Goal: Information Seeking & Learning: Compare options

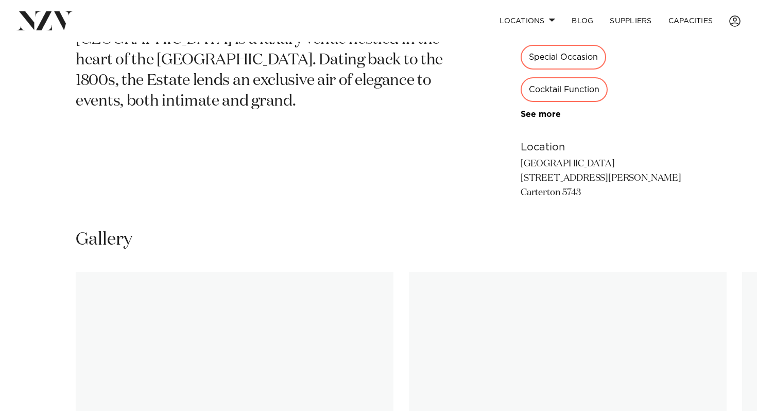
scroll to position [518, 0]
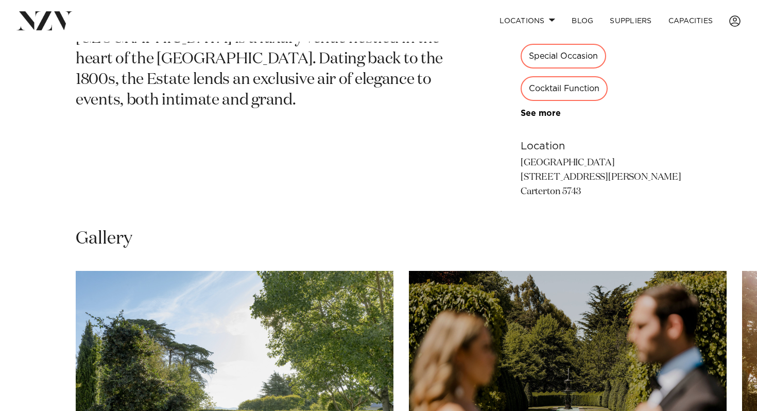
drag, startPoint x: 577, startPoint y: 198, endPoint x: 515, endPoint y: 161, distance: 71.7
click at [521, 161] on p "Richmond Estate 50 Holloway Street Carterton 5743" at bounding box center [601, 177] width 161 height 43
copy p "Richmond Estate 50 Holloway Street Carterton 5743"
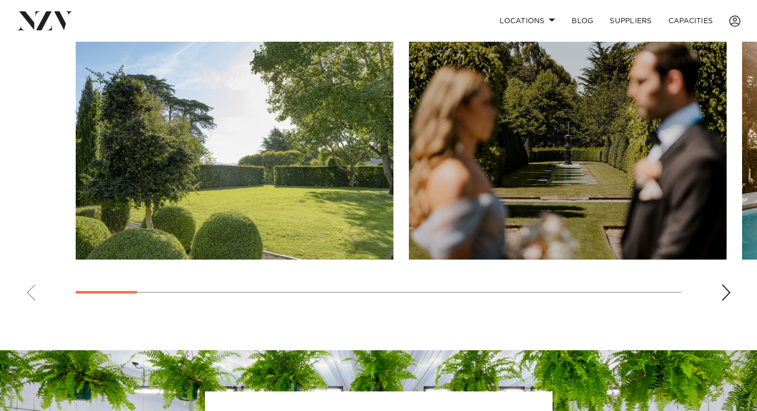
scroll to position [747, 0]
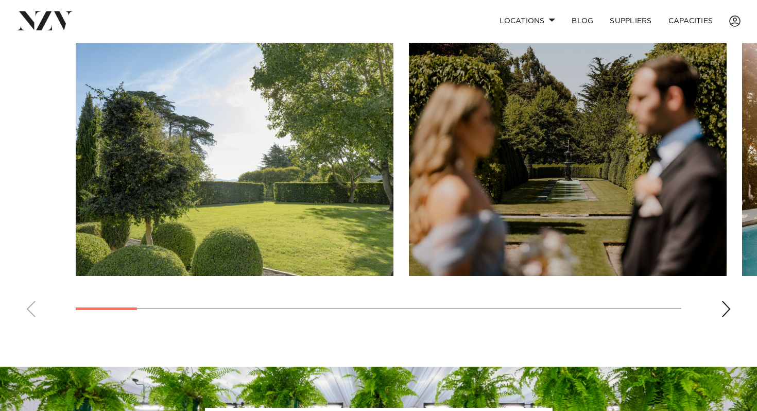
click at [730, 309] on div "Next slide" at bounding box center [726, 309] width 10 height 16
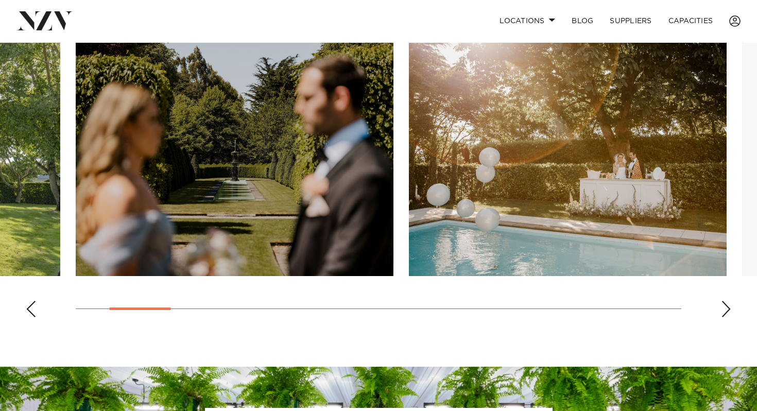
click at [730, 309] on div "Next slide" at bounding box center [726, 309] width 10 height 16
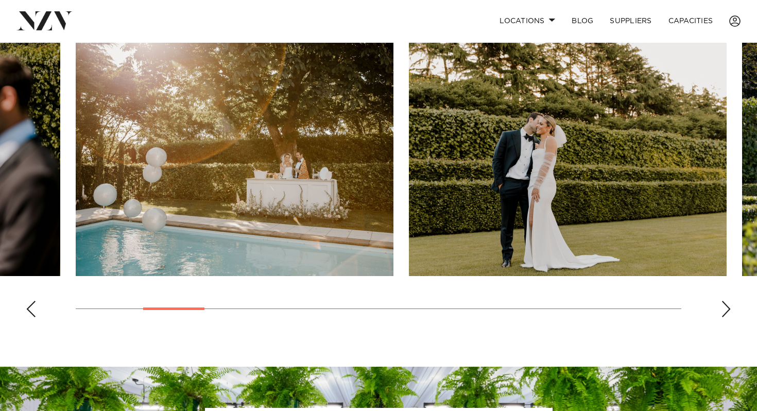
click at [730, 312] on div "Next slide" at bounding box center [726, 309] width 10 height 16
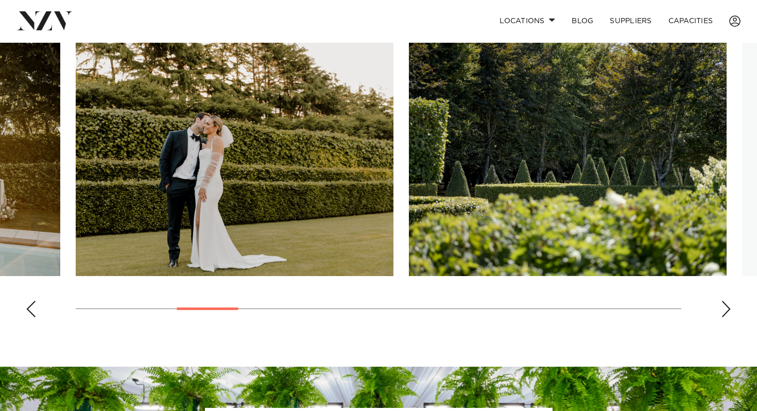
click at [730, 312] on div "Next slide" at bounding box center [726, 309] width 10 height 16
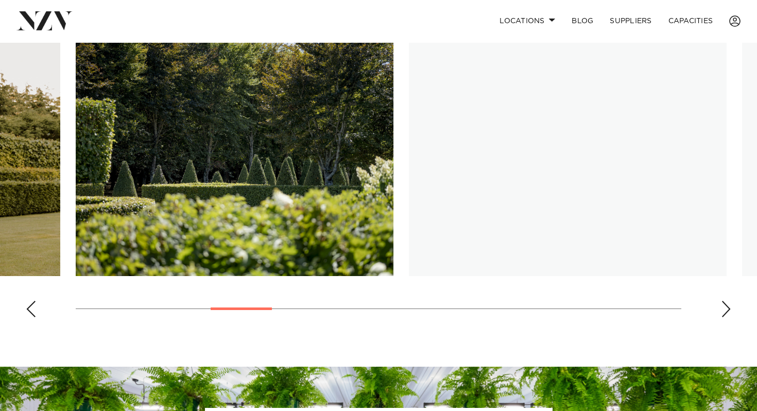
click at [730, 312] on div "Next slide" at bounding box center [726, 309] width 10 height 16
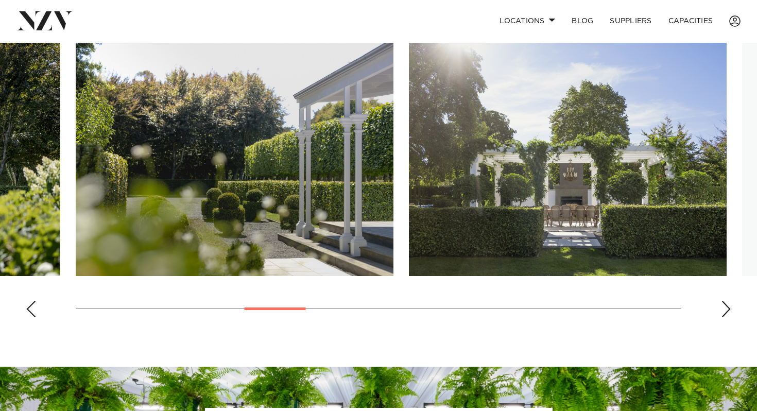
click at [729, 314] on div "Next slide" at bounding box center [726, 309] width 10 height 16
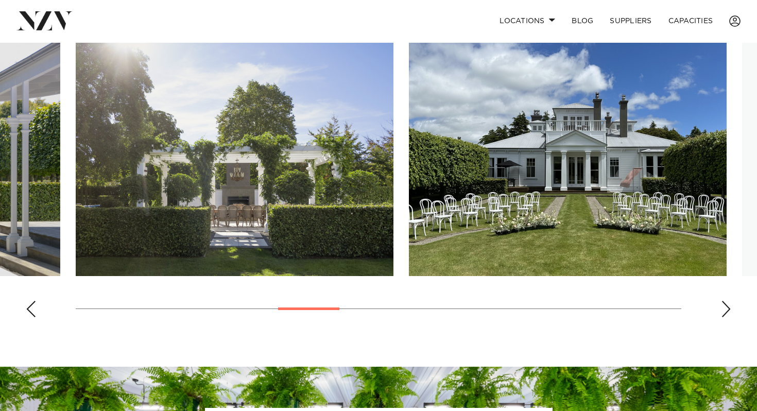
click at [729, 314] on div "Next slide" at bounding box center [726, 309] width 10 height 16
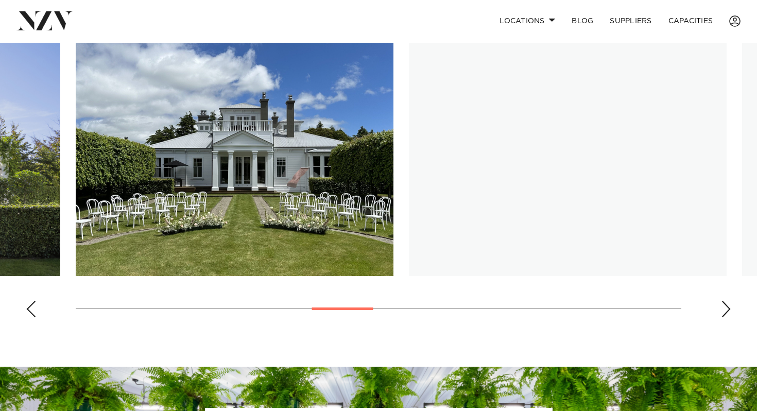
click at [730, 315] on div "Next slide" at bounding box center [726, 309] width 10 height 16
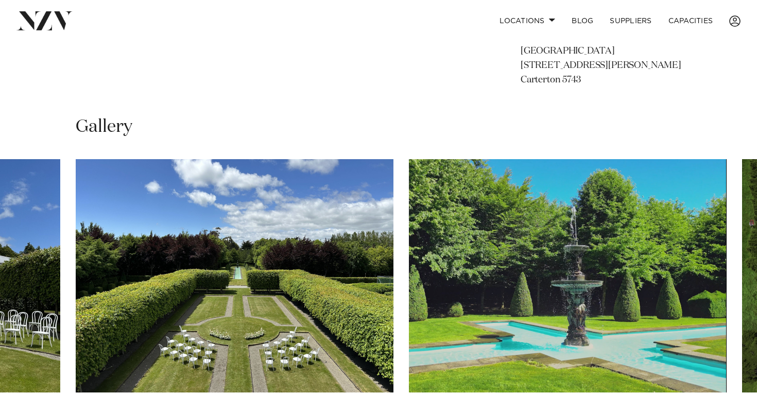
scroll to position [624, 0]
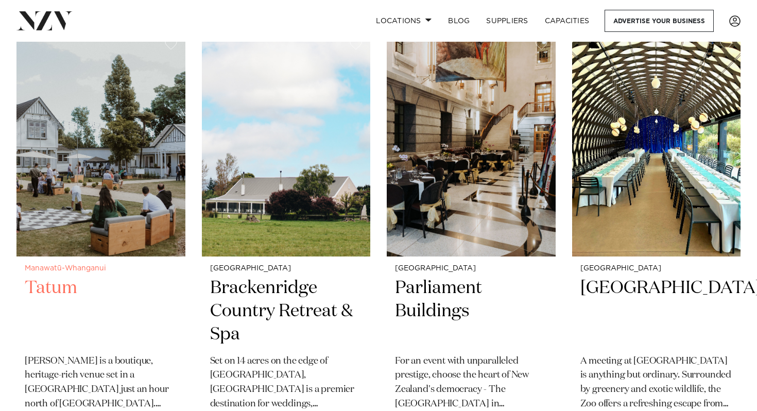
scroll to position [1864, 0]
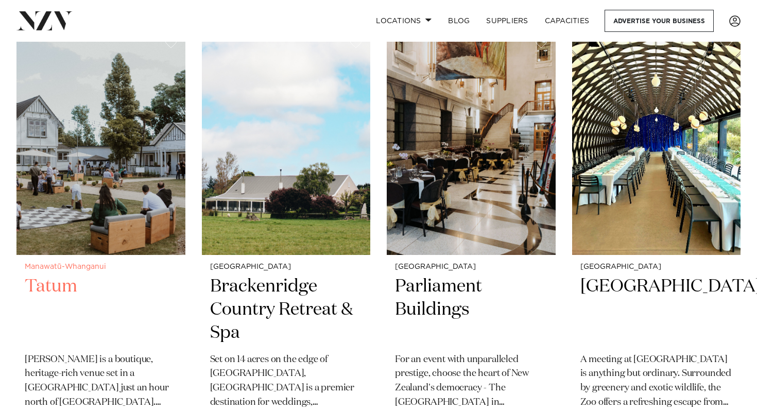
click at [43, 275] on h2 "Tatum" at bounding box center [101, 310] width 153 height 70
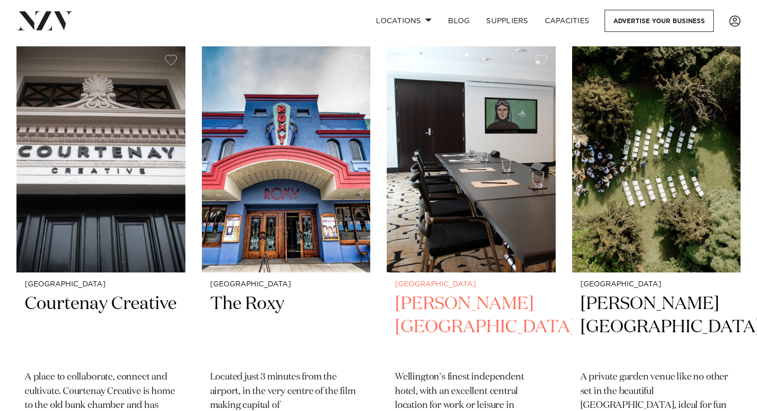
scroll to position [2733, 0]
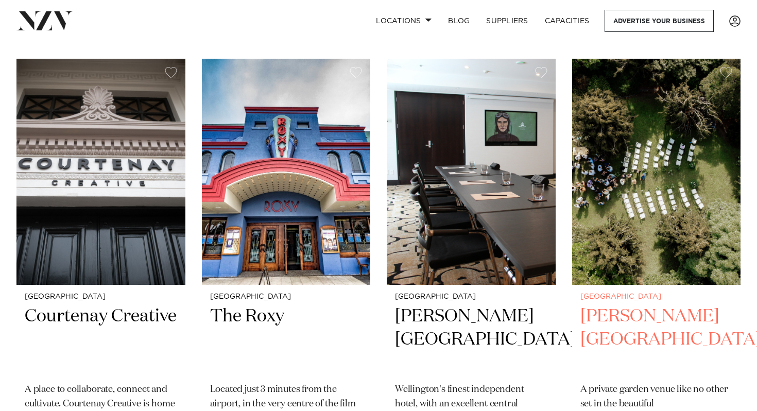
click at [604, 314] on h2 "Anam Cara Gardens" at bounding box center [657, 340] width 153 height 70
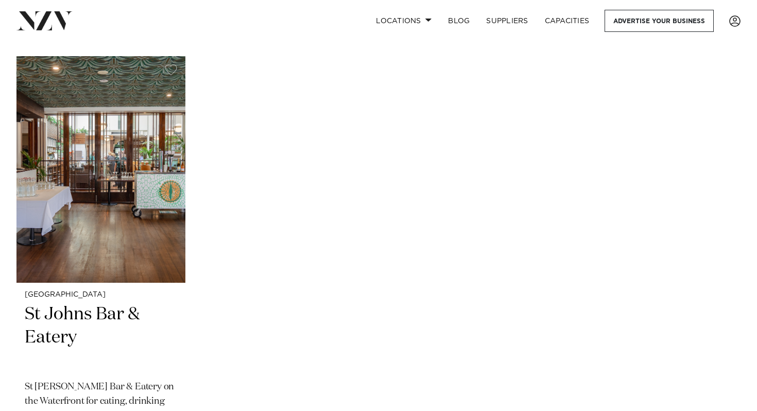
scroll to position [3188, 0]
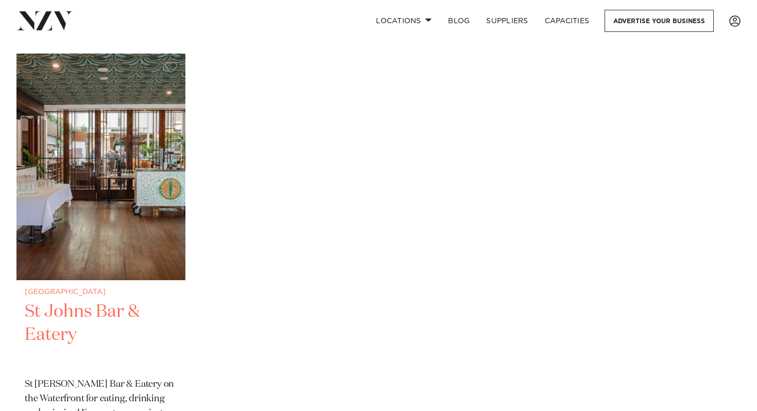
click at [92, 300] on h2 "St Johns Bar & Eatery" at bounding box center [101, 335] width 153 height 70
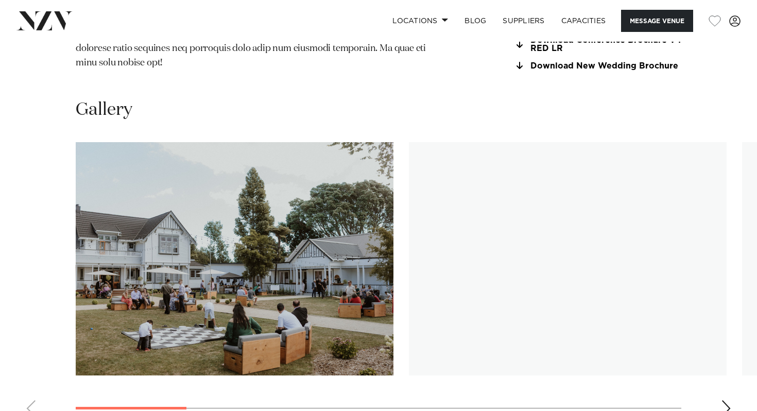
scroll to position [1151, 0]
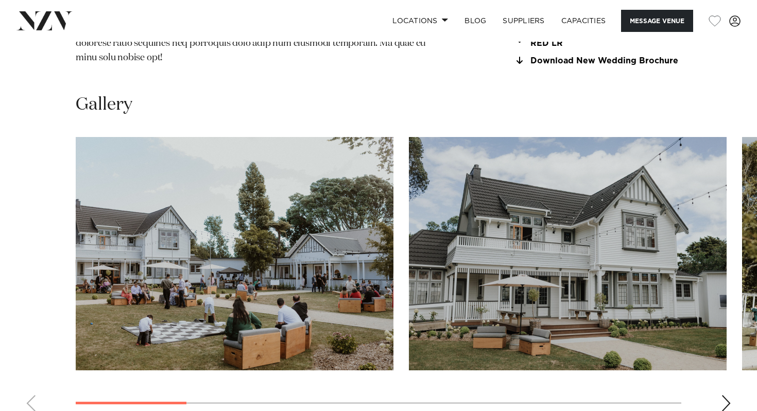
click at [726, 395] on div "Next slide" at bounding box center [726, 403] width 10 height 16
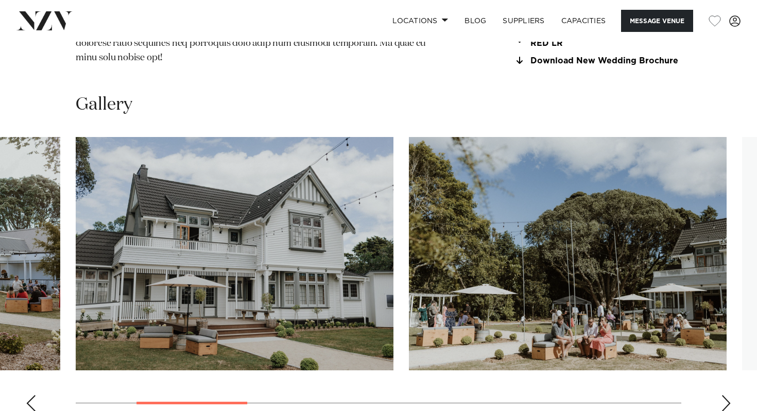
click at [724, 380] on swiper-container at bounding box center [378, 278] width 757 height 283
click at [729, 395] on div "Next slide" at bounding box center [726, 403] width 10 height 16
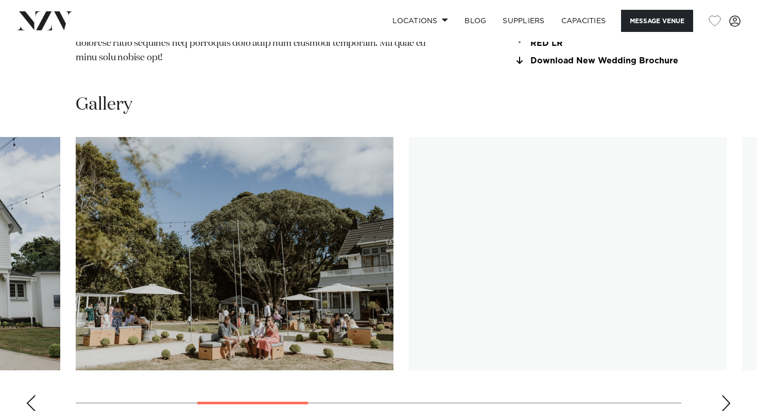
click at [728, 395] on div "Next slide" at bounding box center [726, 403] width 10 height 16
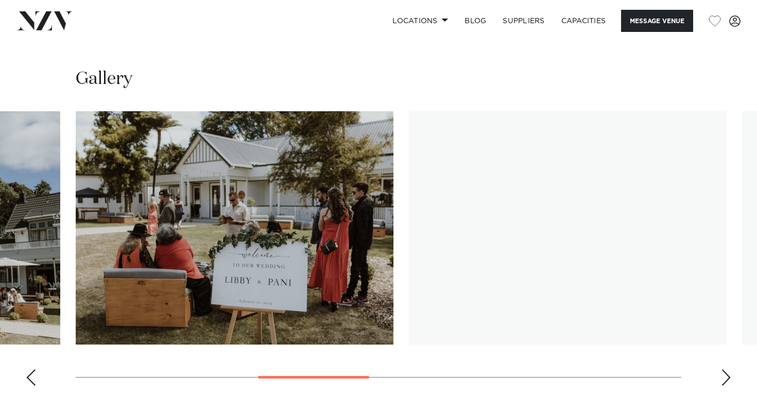
scroll to position [1176, 0]
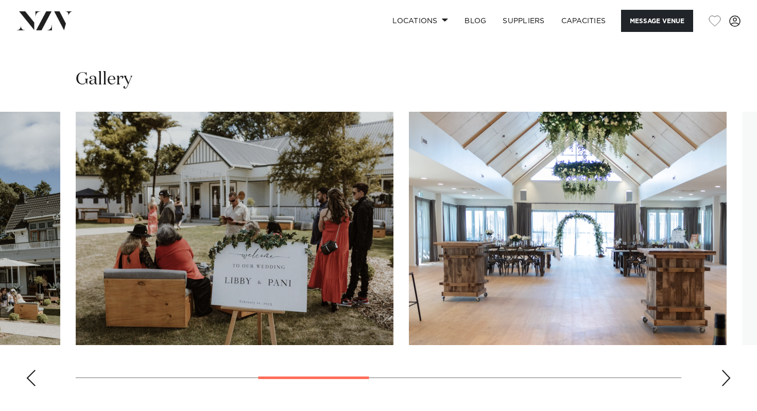
click at [725, 370] on div "Next slide" at bounding box center [726, 378] width 10 height 16
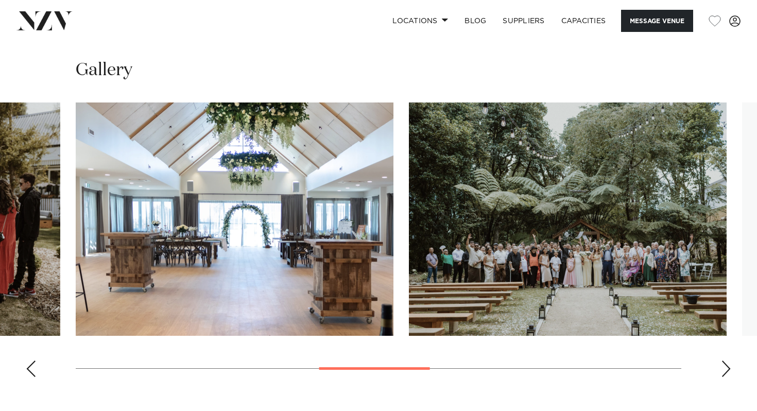
scroll to position [1187, 0]
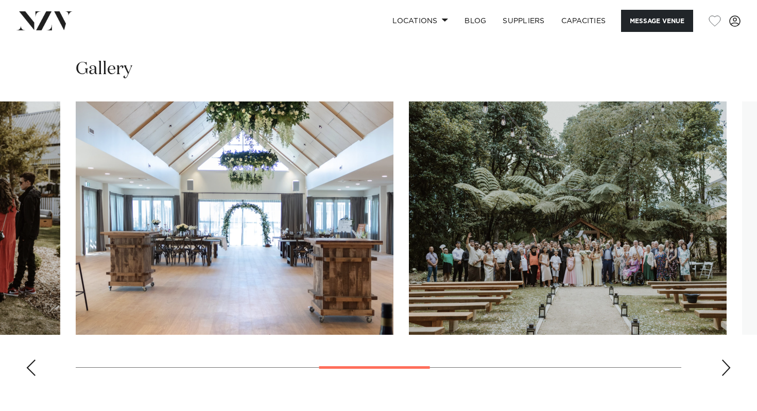
click at [725, 344] on swiper-container at bounding box center [378, 243] width 757 height 283
click at [720, 330] on swiper-container at bounding box center [378, 243] width 757 height 283
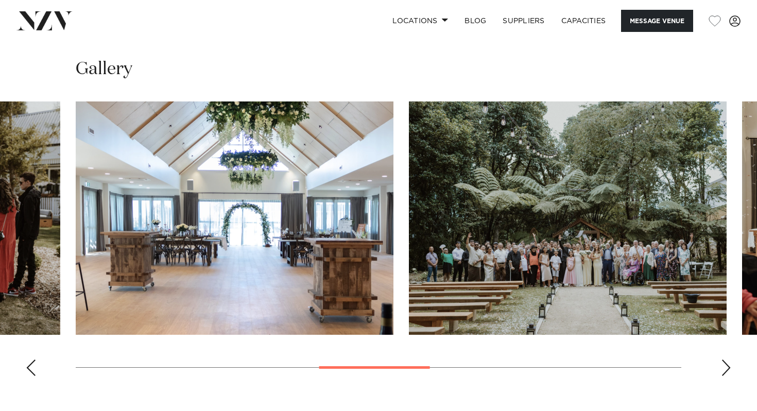
click at [731, 360] on div "Next slide" at bounding box center [726, 368] width 10 height 16
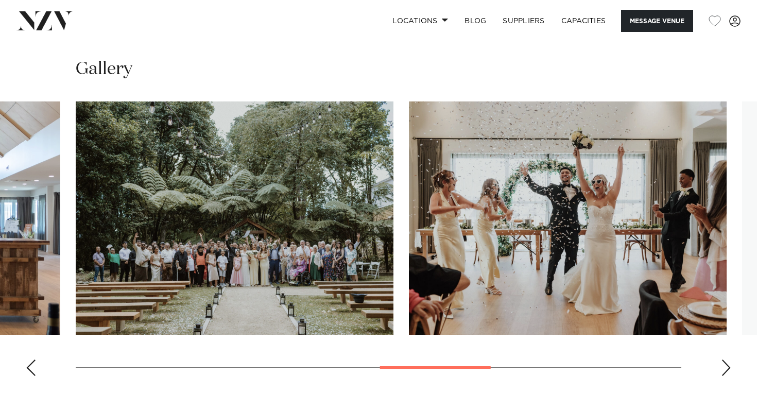
click at [731, 360] on div "Next slide" at bounding box center [726, 368] width 10 height 16
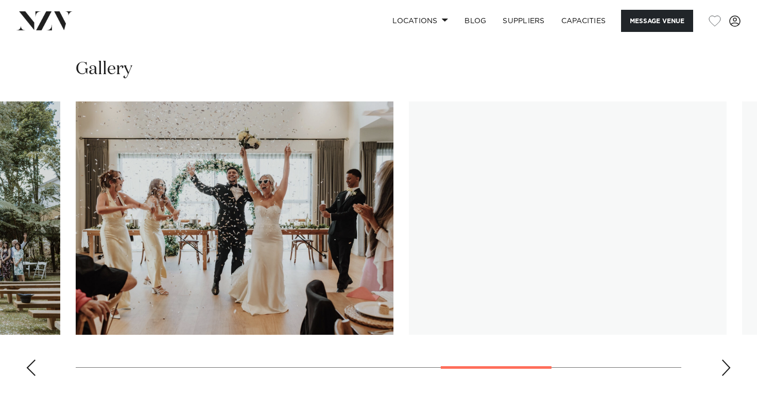
click at [732, 334] on swiper-container at bounding box center [378, 243] width 757 height 283
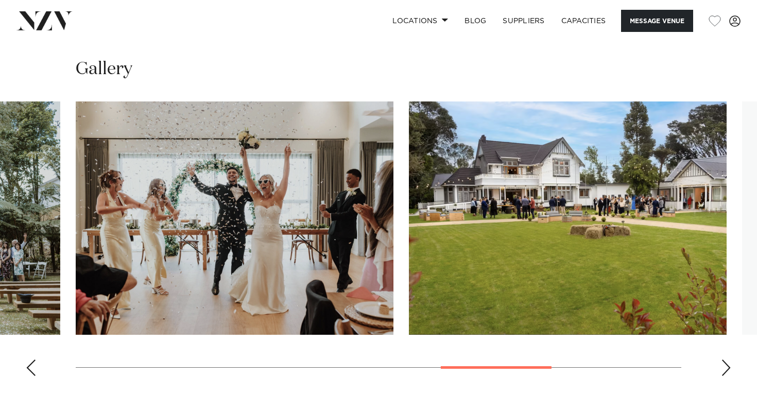
click at [723, 360] on div "Next slide" at bounding box center [726, 368] width 10 height 16
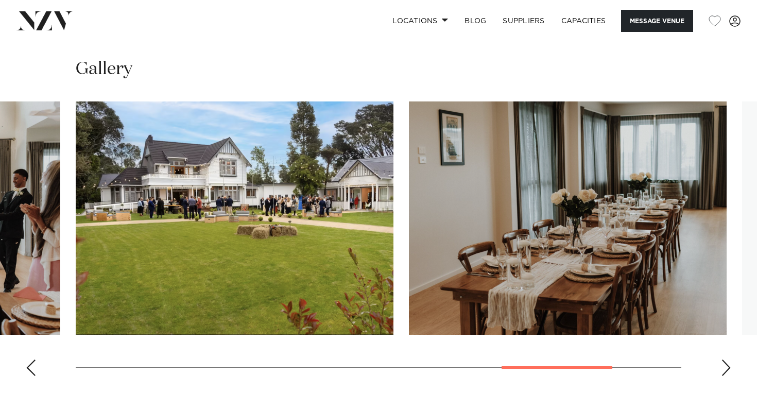
click at [723, 360] on div "Next slide" at bounding box center [726, 368] width 10 height 16
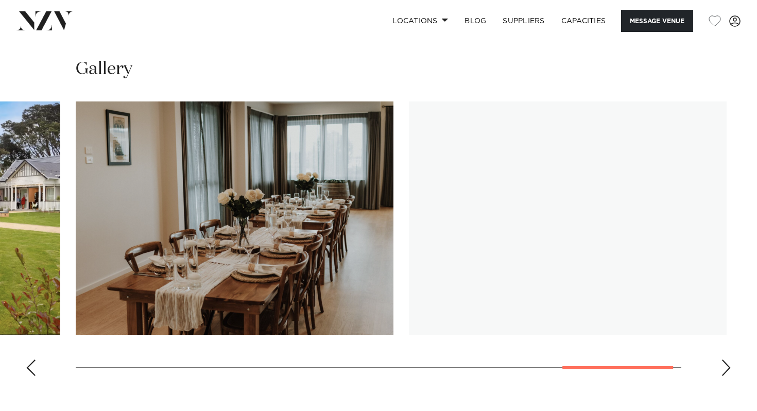
click at [723, 360] on div "Next slide" at bounding box center [726, 368] width 10 height 16
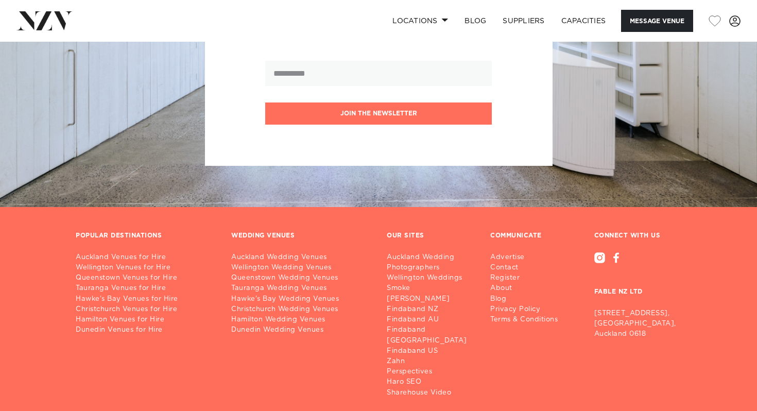
scroll to position [2431, 0]
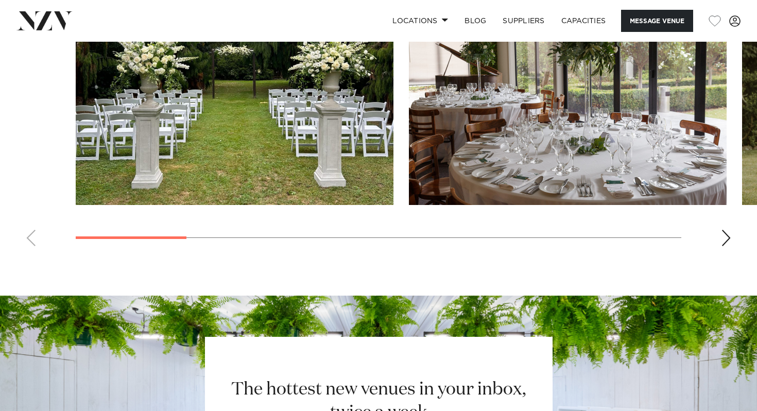
scroll to position [1053, 0]
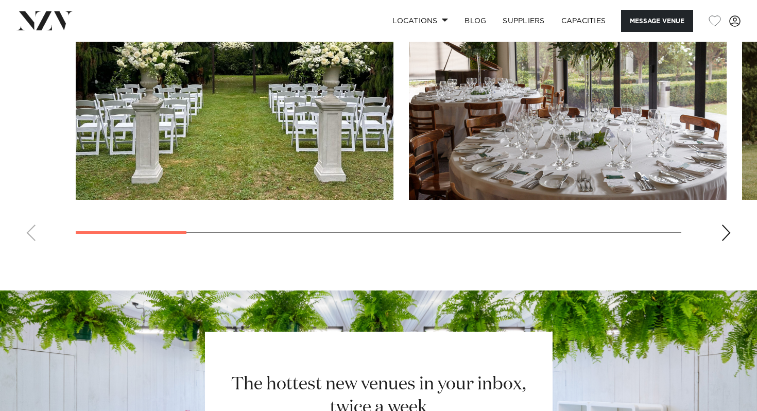
click at [726, 225] on div "Next slide" at bounding box center [726, 233] width 10 height 16
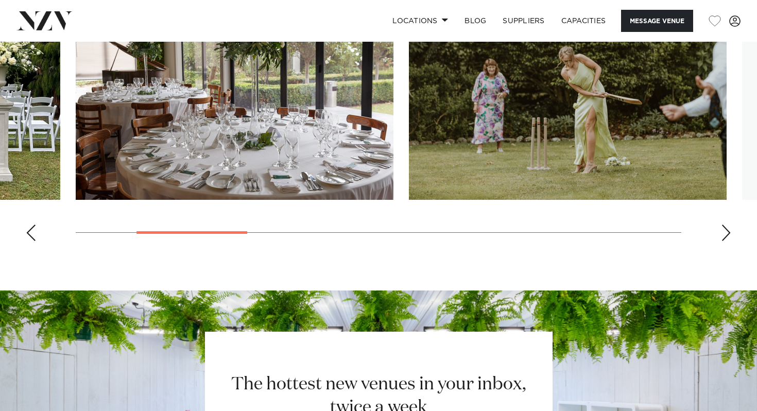
click at [726, 225] on div "Next slide" at bounding box center [726, 233] width 10 height 16
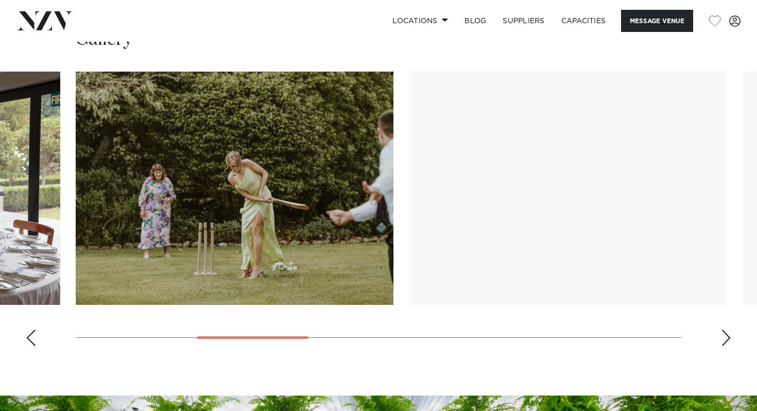
scroll to position [947, 0]
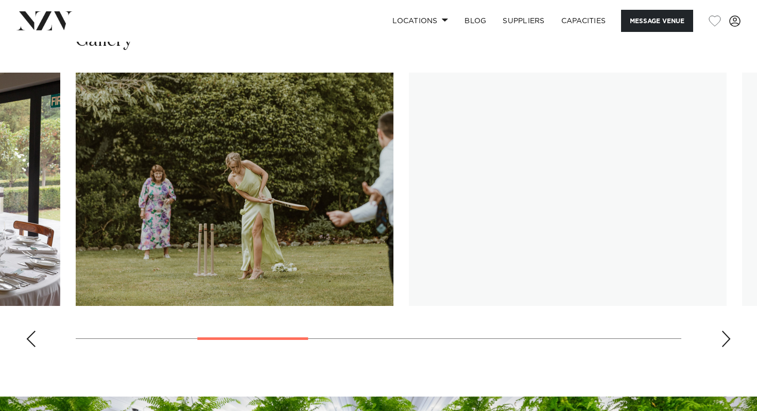
click at [731, 322] on swiper-container at bounding box center [378, 214] width 757 height 283
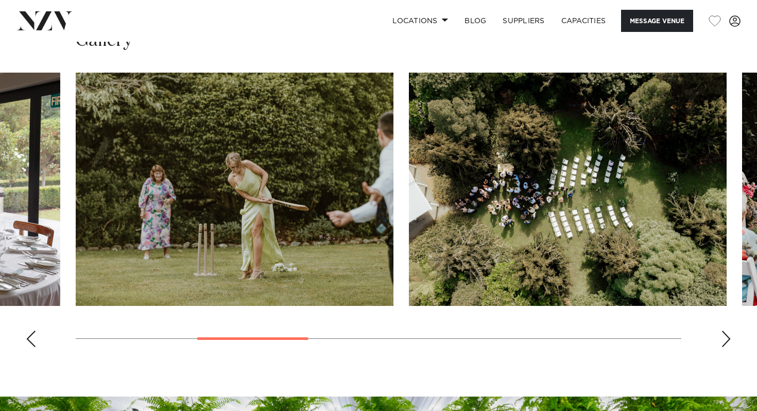
click at [729, 331] on div "Next slide" at bounding box center [726, 339] width 10 height 16
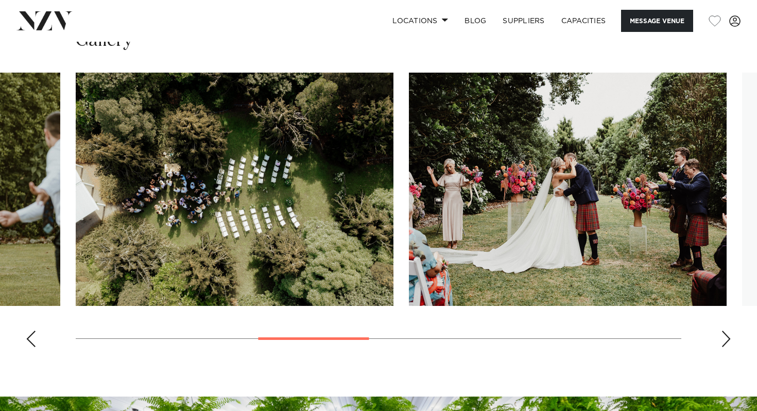
click at [729, 331] on div "Next slide" at bounding box center [726, 339] width 10 height 16
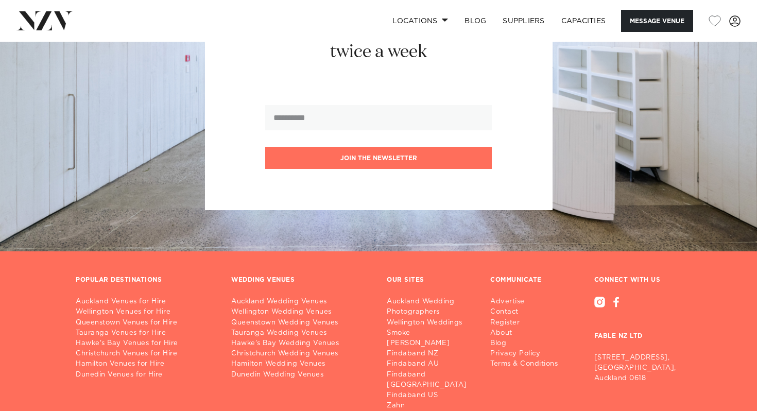
scroll to position [1471, 0]
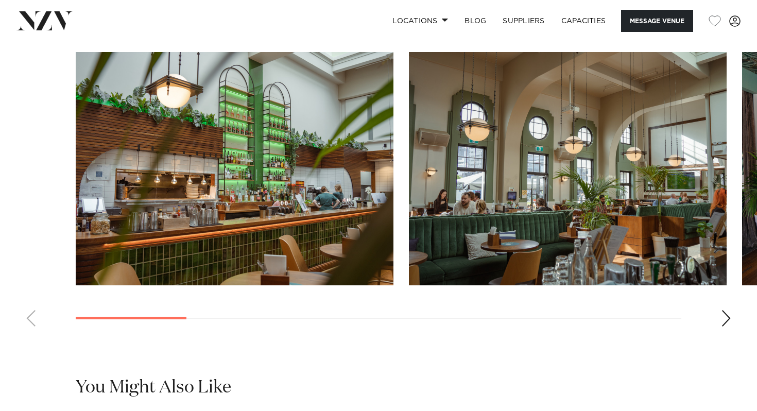
scroll to position [940, 0]
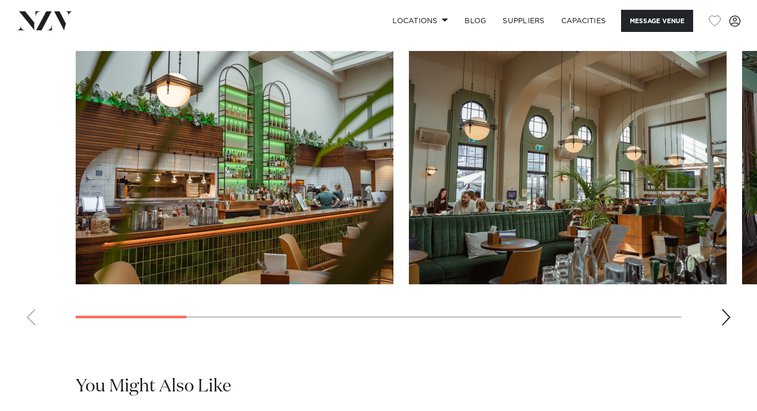
click at [721, 325] on swiper-container at bounding box center [378, 192] width 757 height 283
click at [733, 328] on swiper-container at bounding box center [378, 192] width 757 height 283
click at [733, 323] on swiper-container at bounding box center [378, 192] width 757 height 283
click at [728, 323] on div "Next slide" at bounding box center [726, 317] width 10 height 16
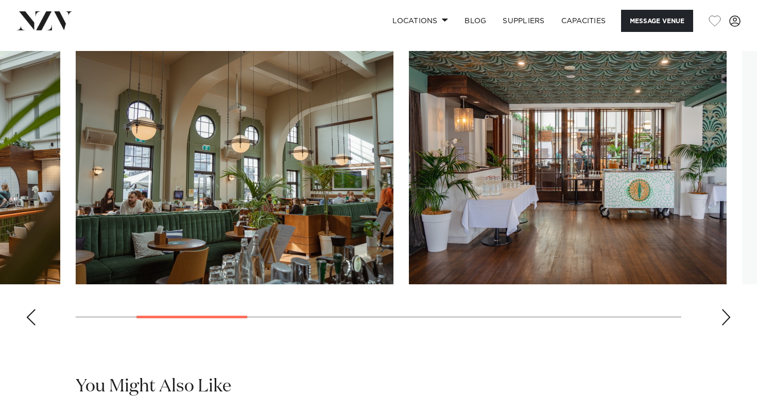
click at [728, 323] on div "Next slide" at bounding box center [726, 317] width 10 height 16
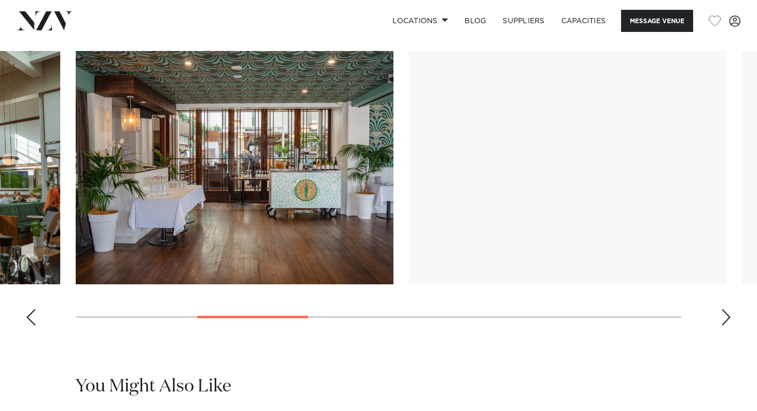
click at [728, 323] on div "Next slide" at bounding box center [726, 317] width 10 height 16
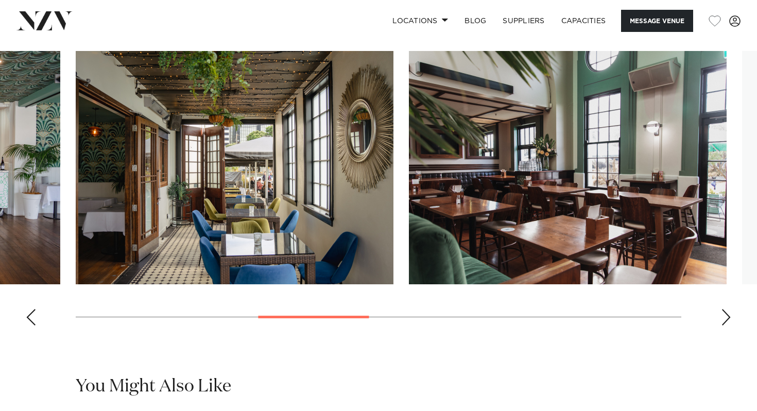
click at [725, 319] on div "Next slide" at bounding box center [726, 317] width 10 height 16
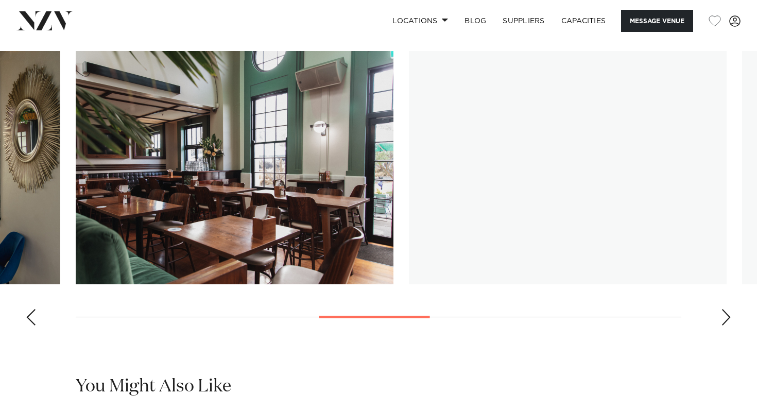
click at [725, 322] on div "Next slide" at bounding box center [726, 317] width 10 height 16
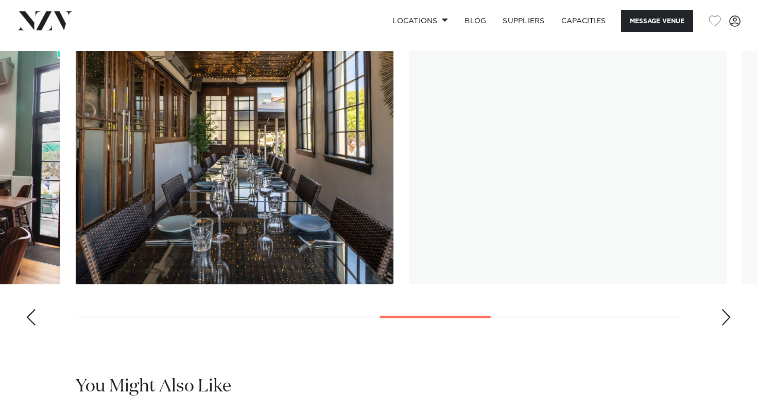
click at [725, 321] on div "Next slide" at bounding box center [726, 317] width 10 height 16
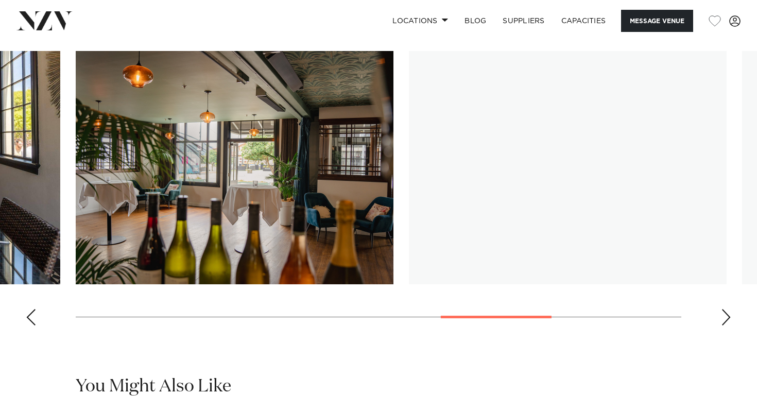
click at [725, 321] on div "Next slide" at bounding box center [726, 317] width 10 height 16
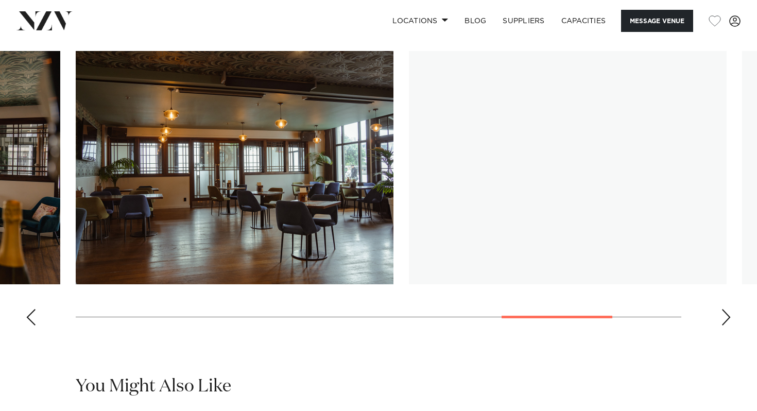
click at [725, 323] on div "Next slide" at bounding box center [726, 317] width 10 height 16
